Goal: Leave review/rating: Leave review/rating

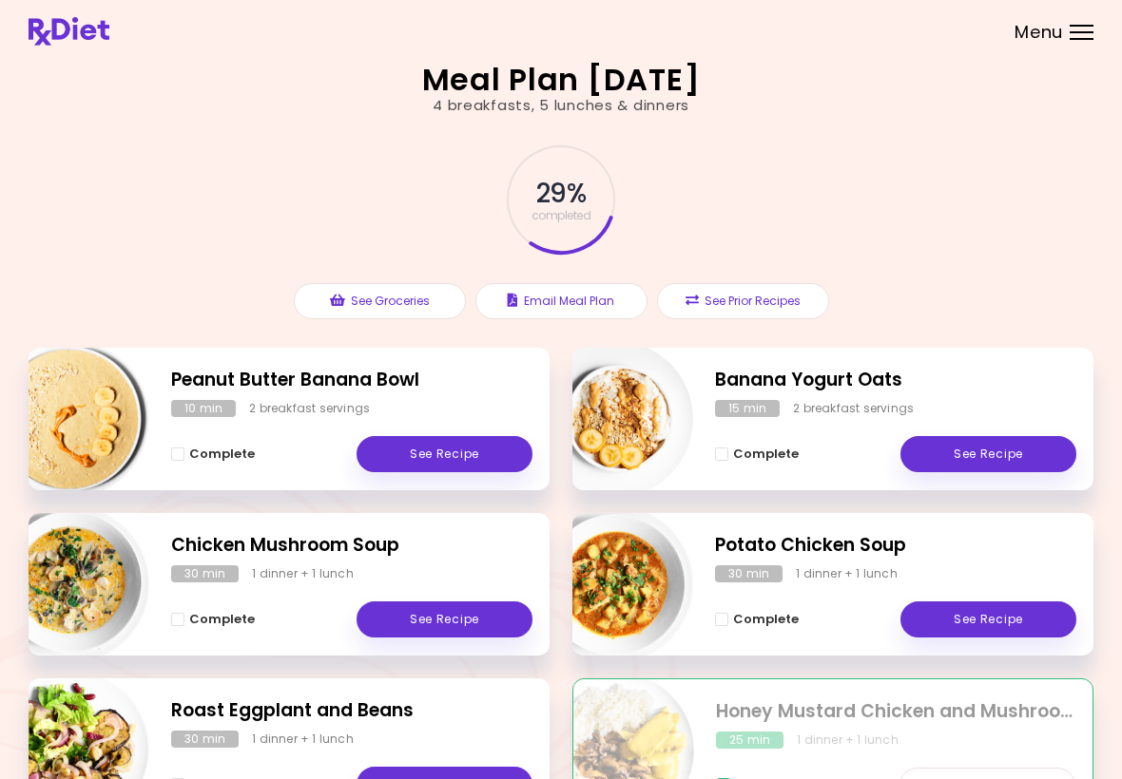
click at [459, 445] on link "See Recipe" at bounding box center [444, 454] width 176 height 36
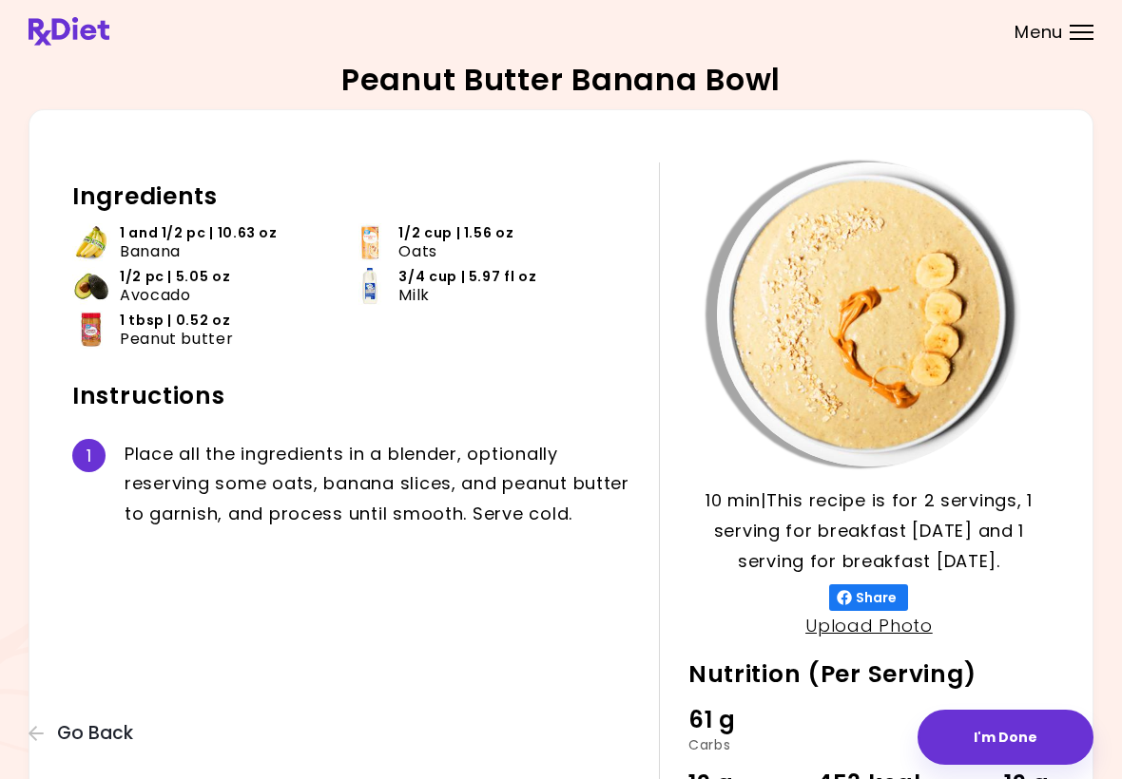
click at [472, 0] on header at bounding box center [561, 31] width 1122 height 63
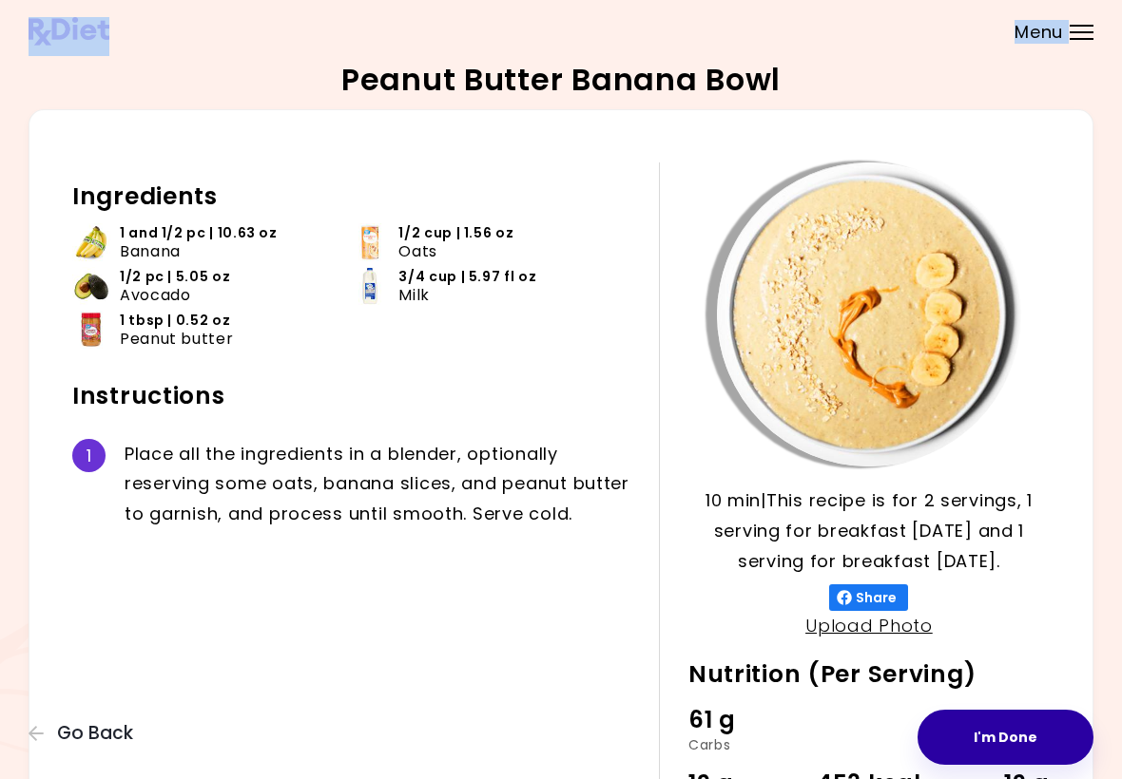
click at [1006, 729] on button "I'm Done" at bounding box center [1005, 737] width 176 height 55
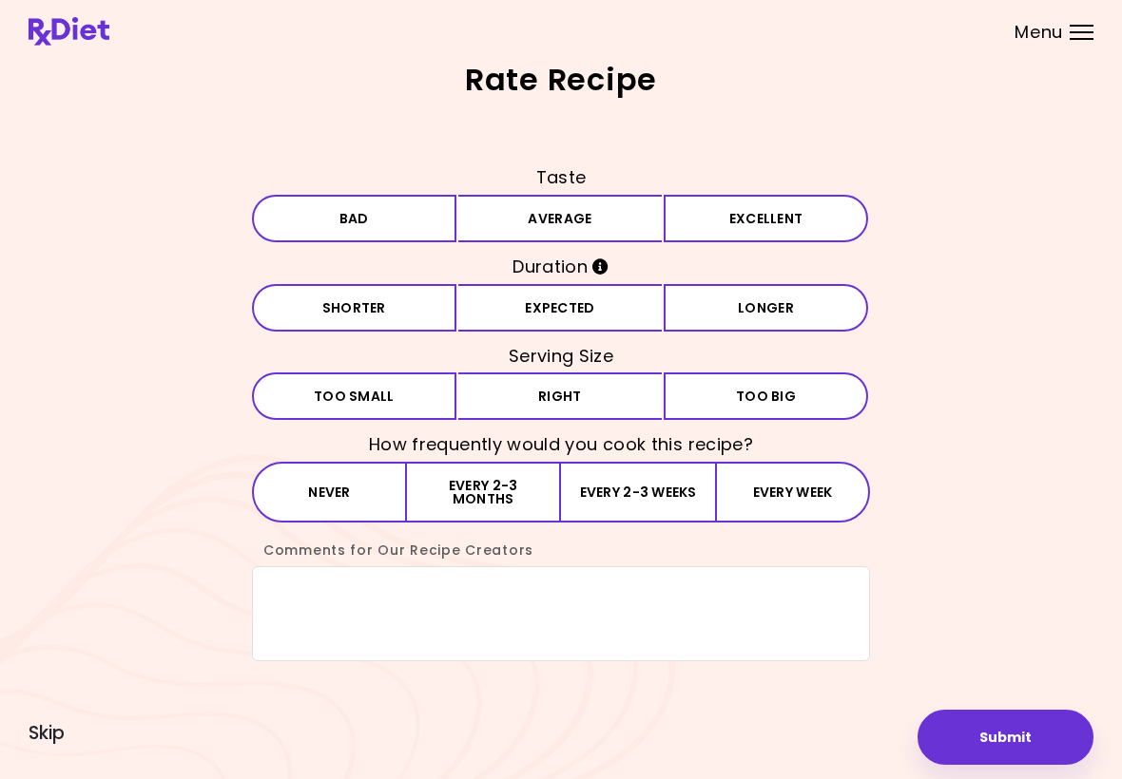
click at [554, 208] on button "Average" at bounding box center [560, 219] width 204 height 48
click at [558, 280] on h3 "Duration" at bounding box center [561, 267] width 618 height 30
click at [559, 311] on button "Expected" at bounding box center [560, 308] width 204 height 48
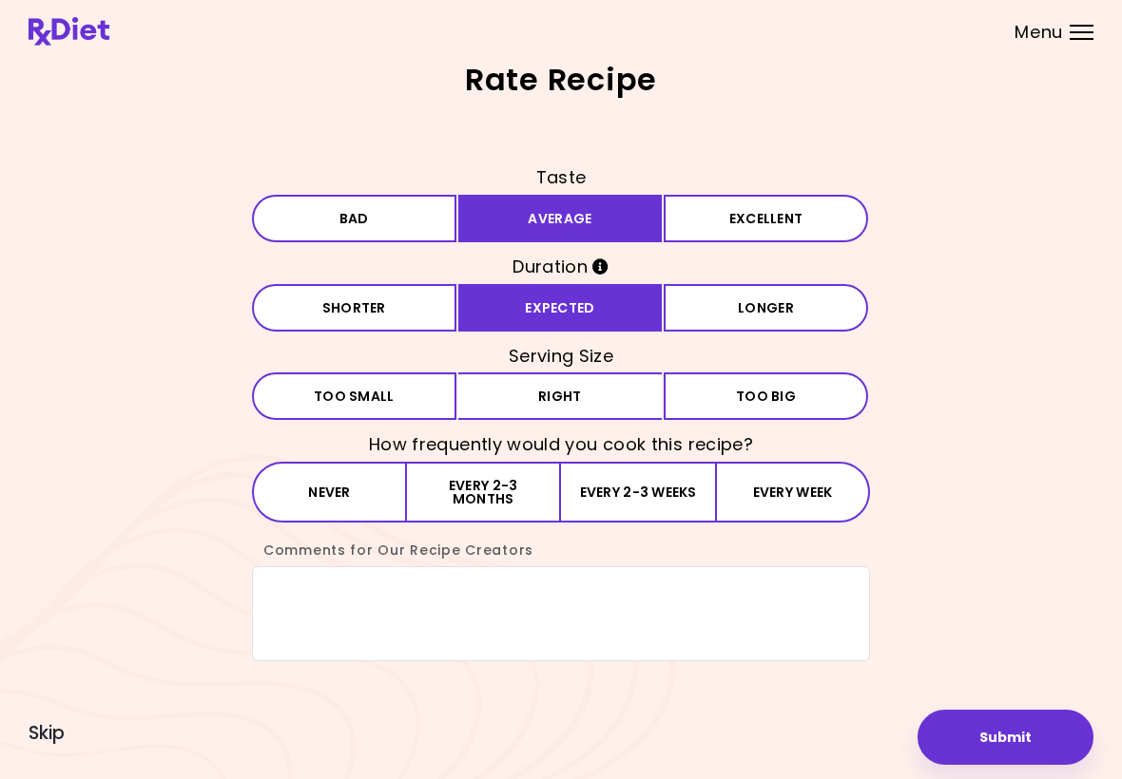
click at [383, 393] on span "Too small" at bounding box center [354, 396] width 81 height 13
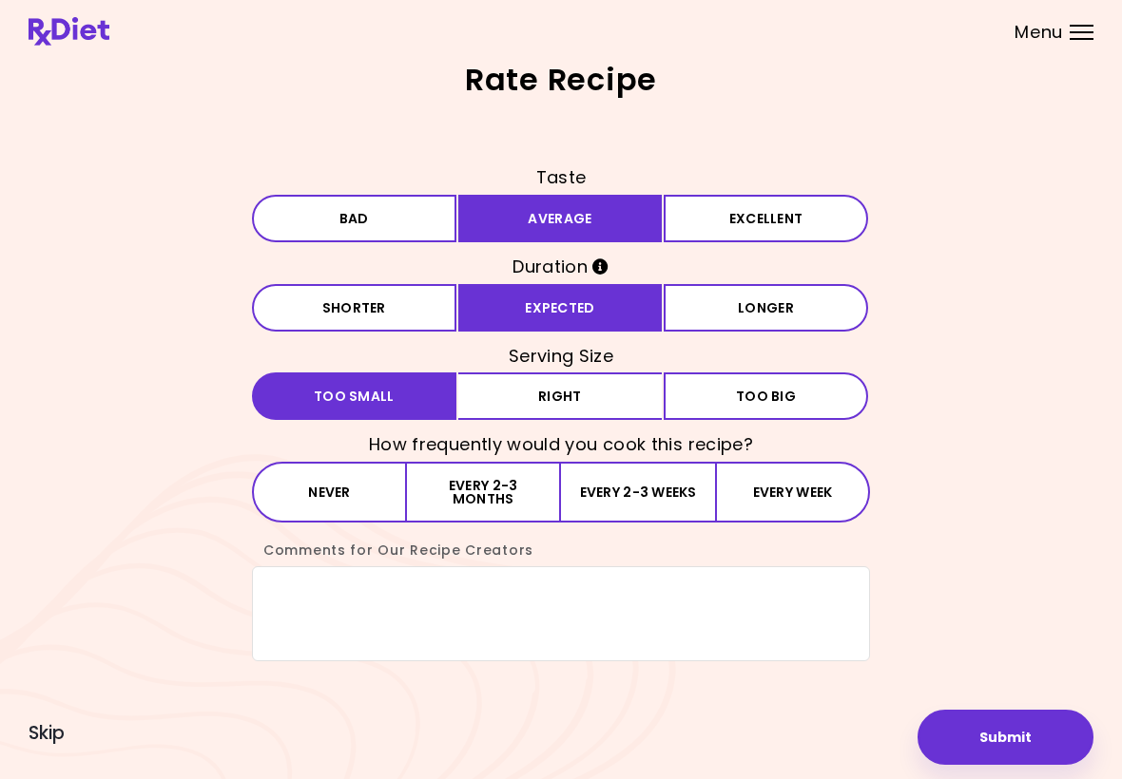
click at [669, 492] on button "Every 2-3 weeks" at bounding box center [638, 492] width 154 height 61
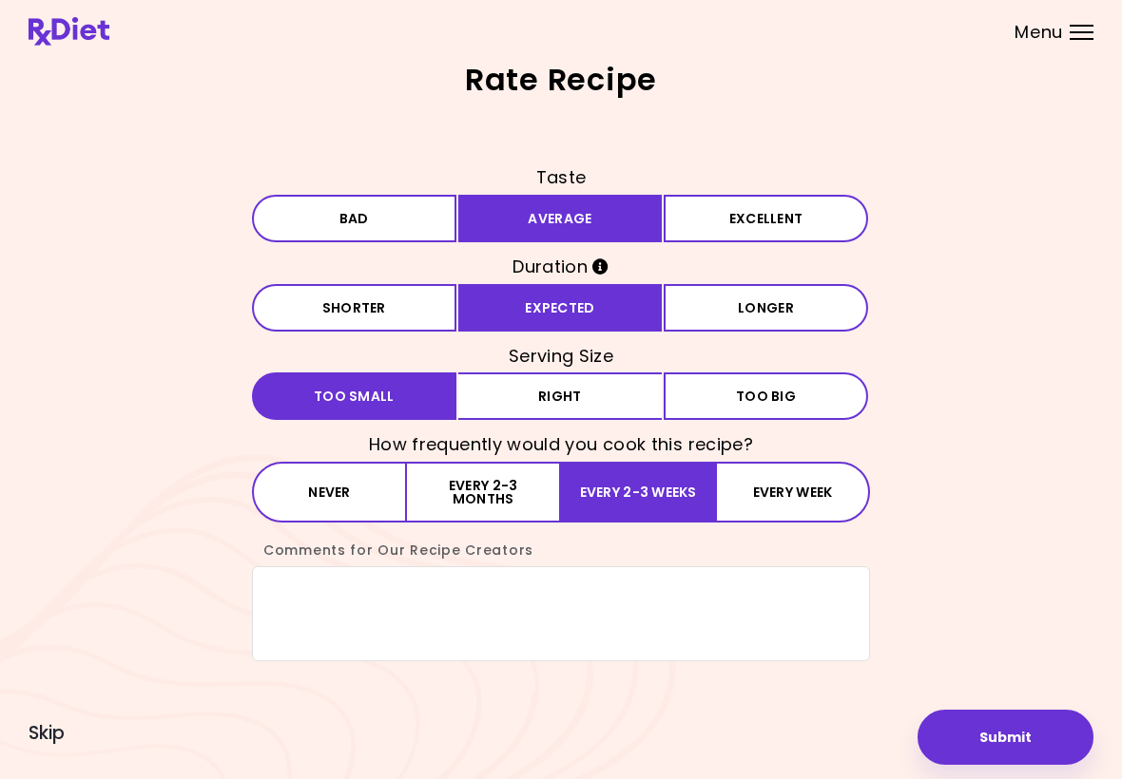
click at [1018, 734] on button "Submit" at bounding box center [1005, 737] width 176 height 55
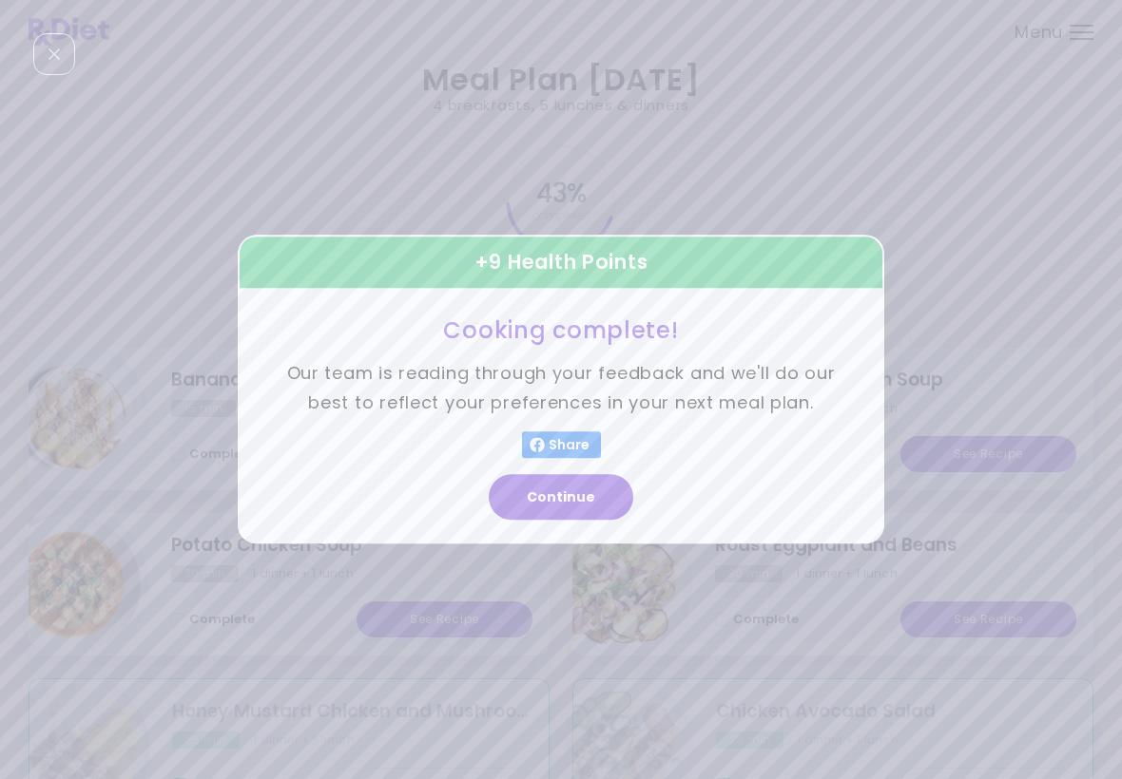
click at [578, 492] on button "Continue" at bounding box center [561, 498] width 144 height 46
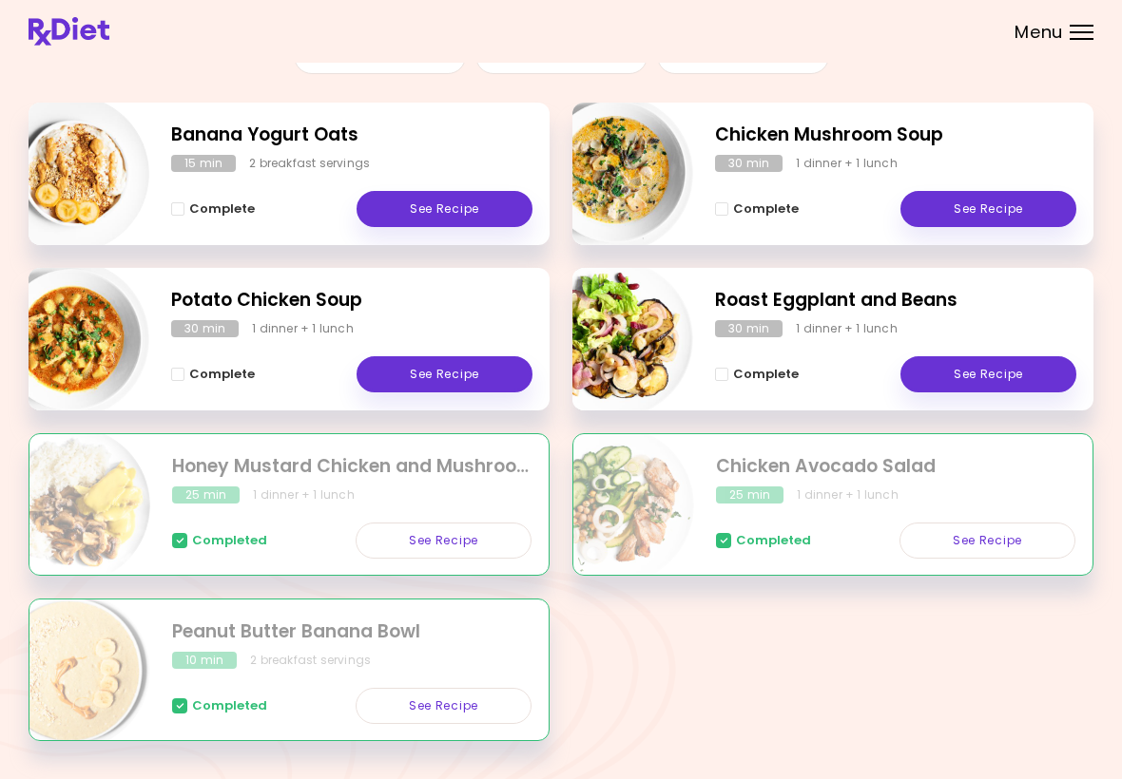
scroll to position [294, 0]
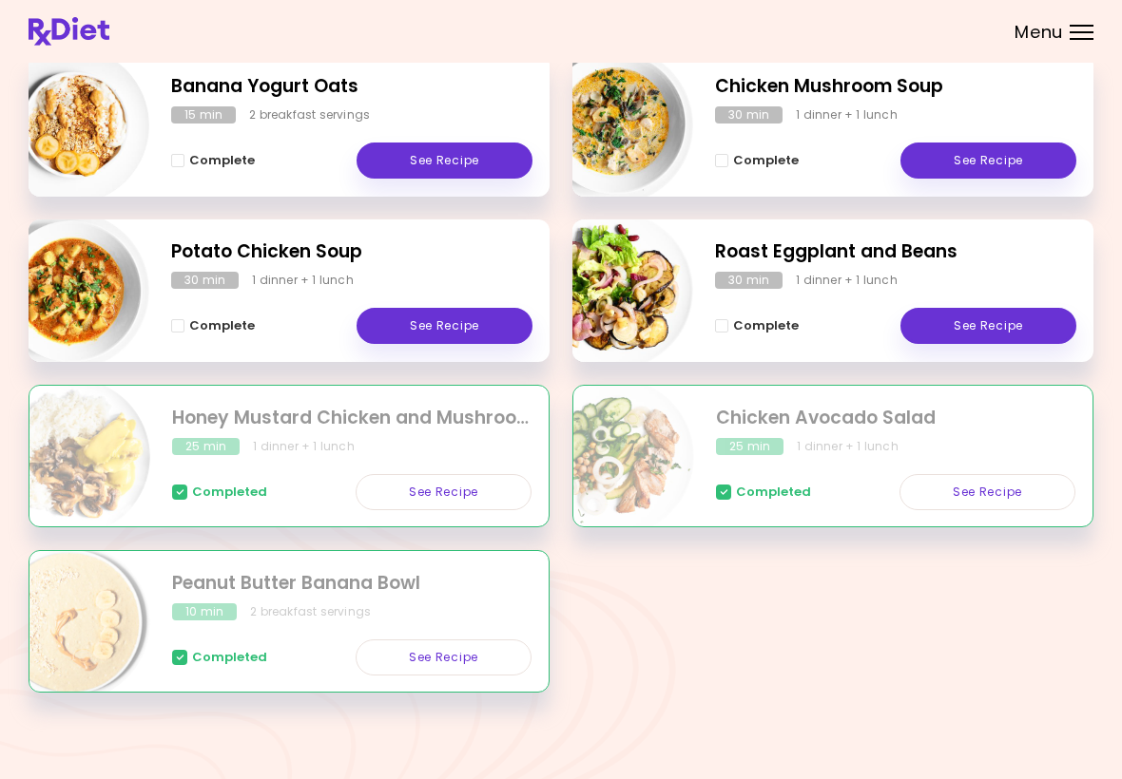
click at [1021, 707] on div "Banana Yogurt Oats 15 min 2 breakfast servings Complete See Recipe Chicken Mush…" at bounding box center [561, 385] width 1064 height 662
